Goal: Check status: Check status

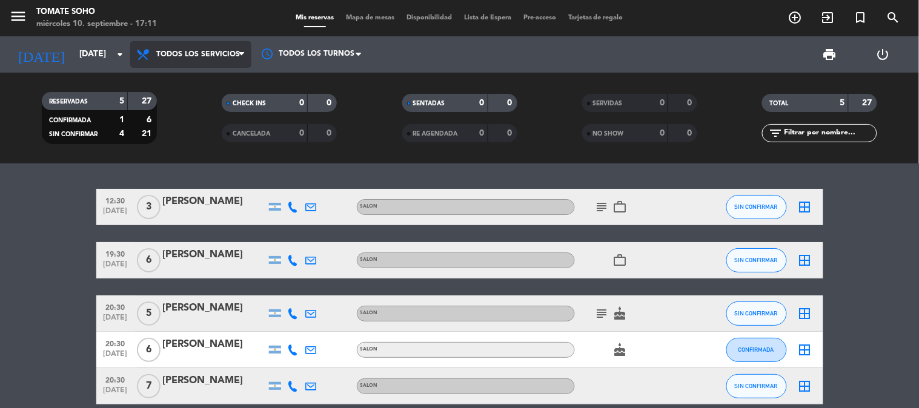
click at [155, 58] on span "Todos los servicios" at bounding box center [190, 54] width 121 height 27
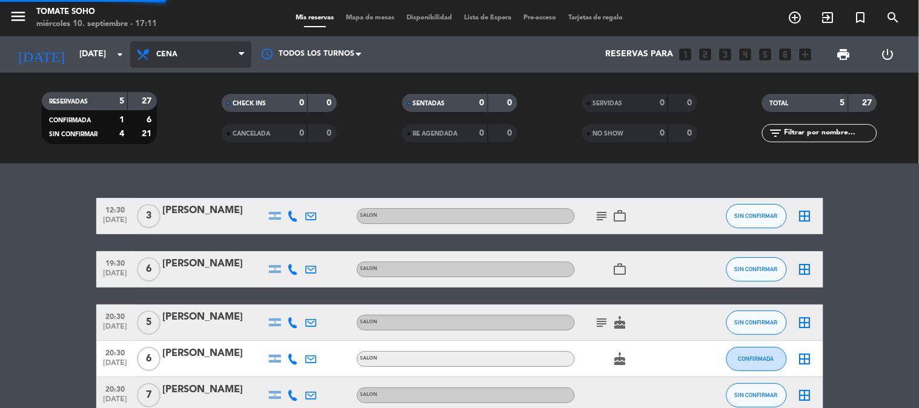
click at [167, 136] on div "menu Tomate Soho [DATE] 10. septiembre - 17:11 Mis reservas Mapa de mesas Dispo…" at bounding box center [459, 82] width 919 height 164
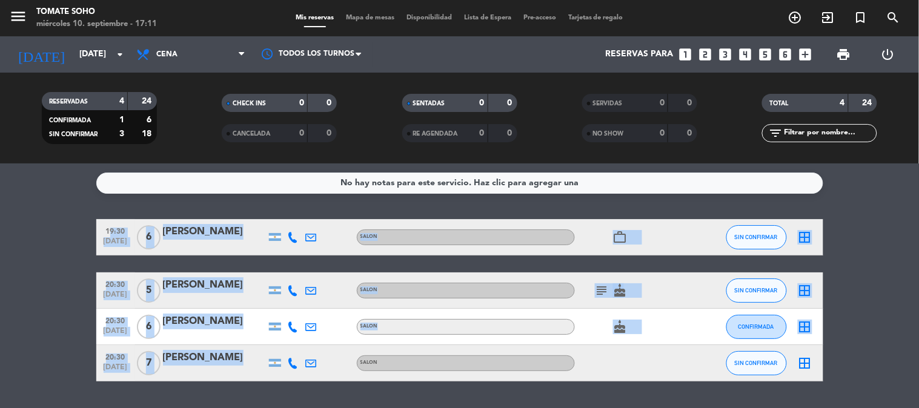
drag, startPoint x: 100, startPoint y: 227, endPoint x: 292, endPoint y: 374, distance: 242.0
click at [292, 374] on div "19:30 [DATE] 6 [PERSON_NAME] SALON work_outline SIN CONFIRMAR border_all 20:30 …" at bounding box center [459, 300] width 727 height 162
click at [699, 238] on div at bounding box center [700, 237] width 33 height 36
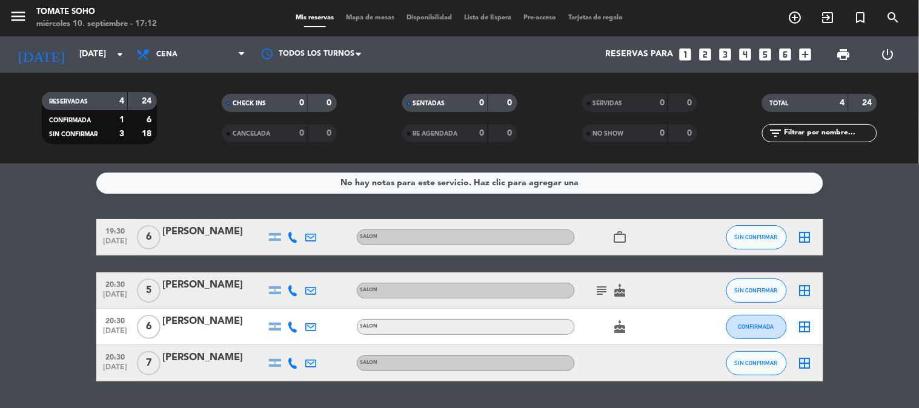
click at [625, 245] on div "work_outline" at bounding box center [629, 237] width 109 height 36
click at [623, 237] on icon "work_outline" at bounding box center [620, 237] width 15 height 15
click at [601, 286] on icon "subject" at bounding box center [602, 290] width 15 height 15
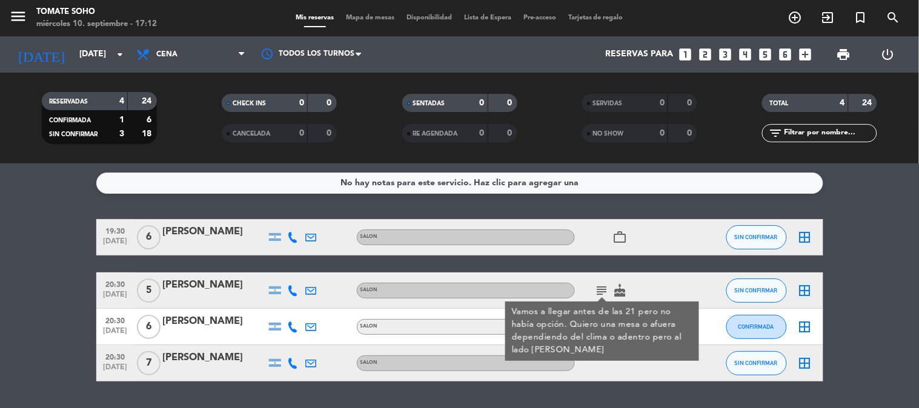
click at [636, 319] on div "Vamos a llegar antes de las 21 pero no había opción. Quiero una mesa o afuera d…" at bounding box center [601, 331] width 181 height 51
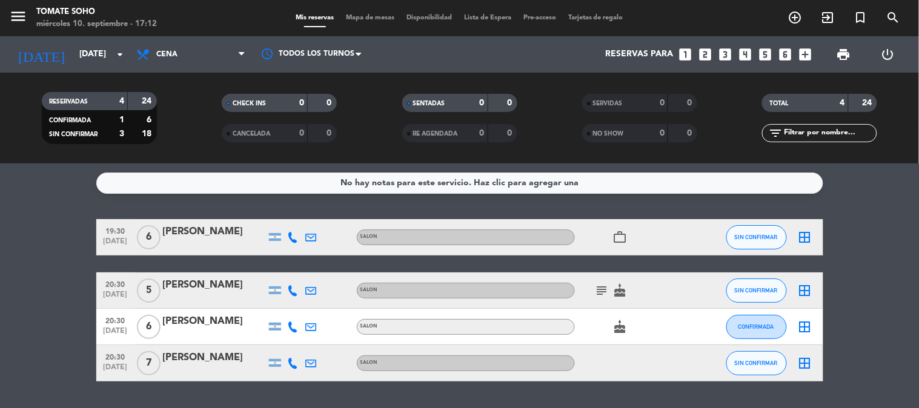
click at [619, 328] on icon "cake" at bounding box center [620, 327] width 15 height 15
click at [659, 258] on div "19:30 [DATE] 6 [PERSON_NAME] SALON work_outline SIN CONFIRMAR border_all 20:30 …" at bounding box center [459, 300] width 727 height 162
click at [618, 332] on icon "cake" at bounding box center [620, 327] width 15 height 15
click at [604, 291] on icon "subject" at bounding box center [602, 290] width 15 height 15
